Goal: Share content: Share content

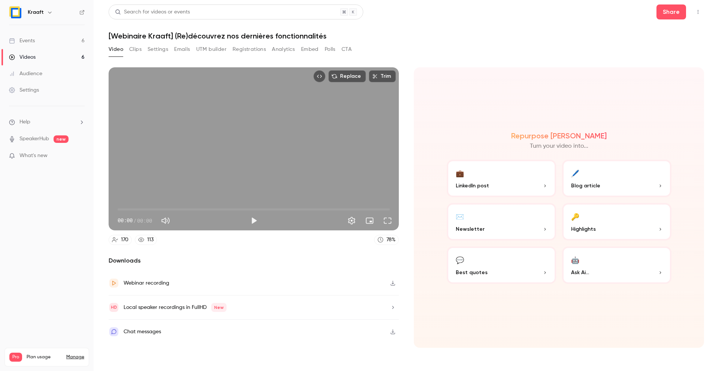
click at [30, 43] on div "Events" at bounding box center [22, 40] width 26 height 7
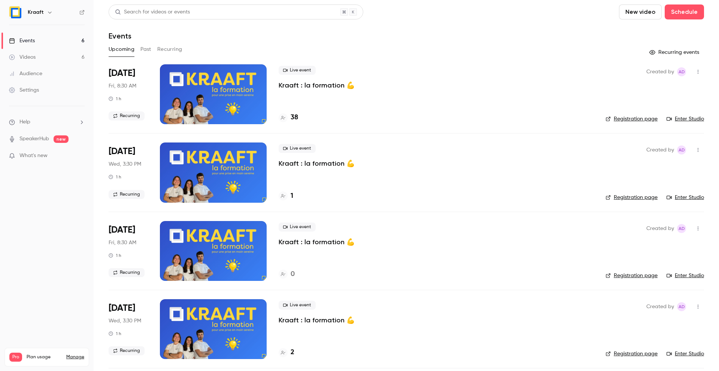
click at [143, 47] on button "Past" at bounding box center [145, 49] width 11 height 12
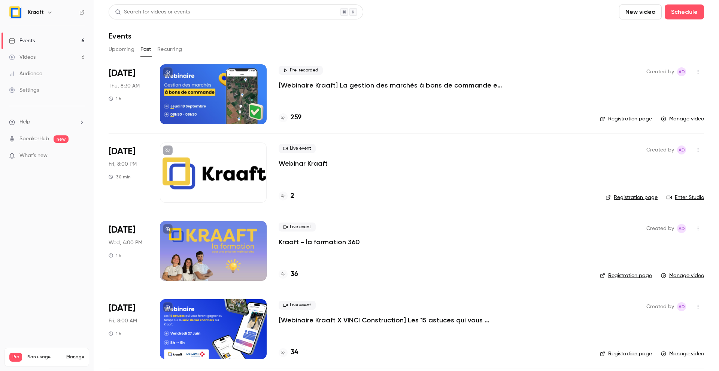
click at [344, 81] on p "[Webinaire Kraaft] La gestion des marchés à bons de commande et des petites int…" at bounding box center [390, 85] width 225 height 9
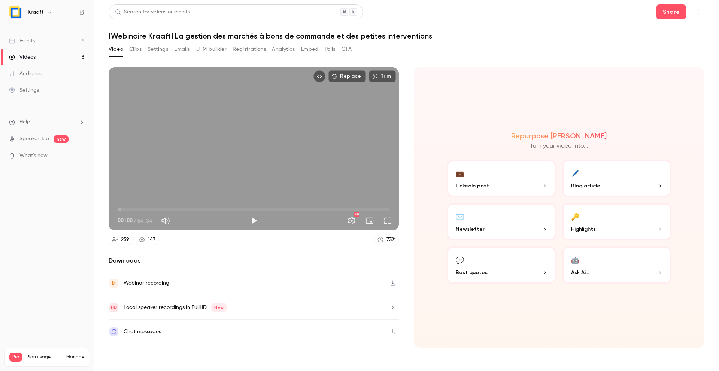
click at [696, 13] on icon "Top Bar Actions" at bounding box center [698, 11] width 6 height 5
click at [622, 18] on div at bounding box center [359, 185] width 719 height 371
click at [663, 13] on button "Share" at bounding box center [671, 11] width 30 height 15
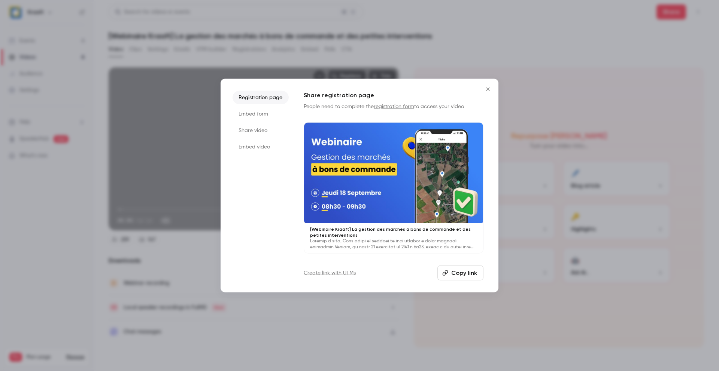
click at [454, 271] on button "Copy link" at bounding box center [460, 272] width 46 height 15
click at [469, 43] on div at bounding box center [359, 185] width 719 height 371
